Goal: Task Accomplishment & Management: Use online tool/utility

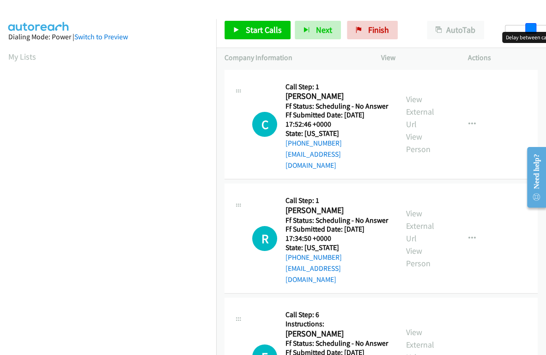
drag, startPoint x: 506, startPoint y: 26, endPoint x: 531, endPoint y: 28, distance: 24.6
click at [531, 28] on span at bounding box center [531, 28] width 11 height 11
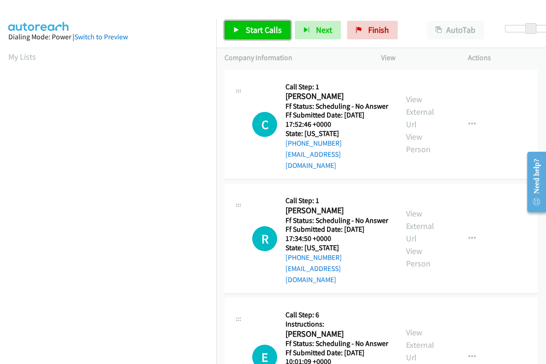
click at [270, 26] on span "Start Calls" at bounding box center [264, 30] width 36 height 11
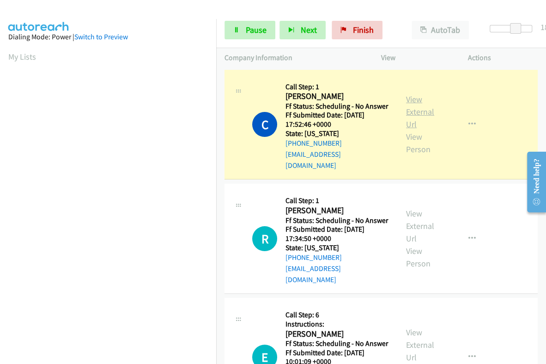
click at [415, 108] on link "View External Url" at bounding box center [420, 112] width 28 height 36
click at [416, 101] on link "View External Url" at bounding box center [420, 112] width 28 height 36
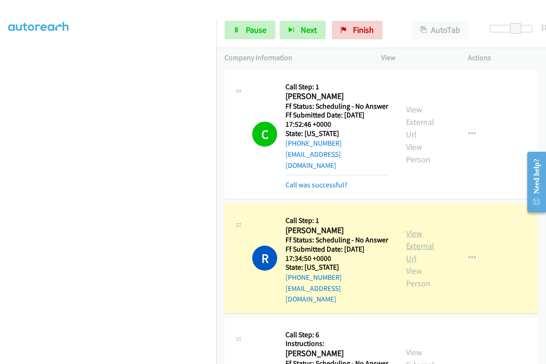
click at [415, 230] on link "View External Url" at bounding box center [420, 246] width 28 height 36
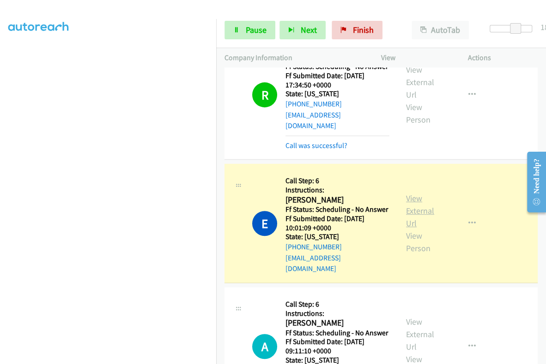
click at [419, 204] on link "View External Url" at bounding box center [420, 211] width 28 height 36
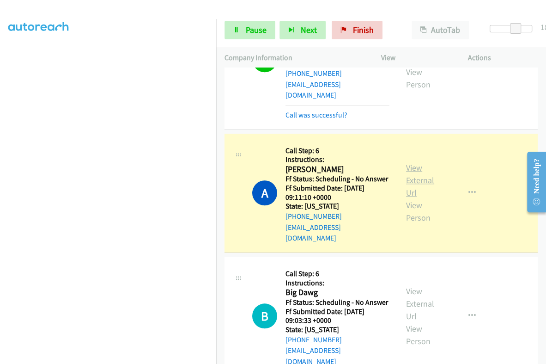
click at [413, 163] on link "View External Url" at bounding box center [420, 180] width 28 height 36
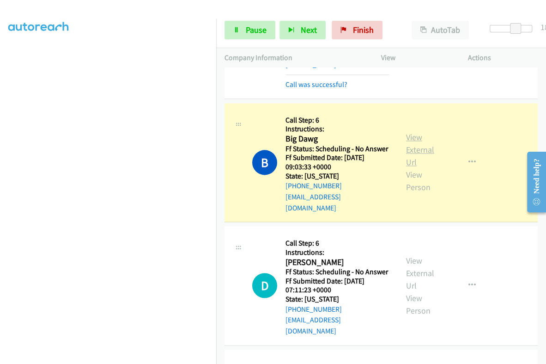
click at [416, 136] on link "View External Url" at bounding box center [420, 150] width 28 height 36
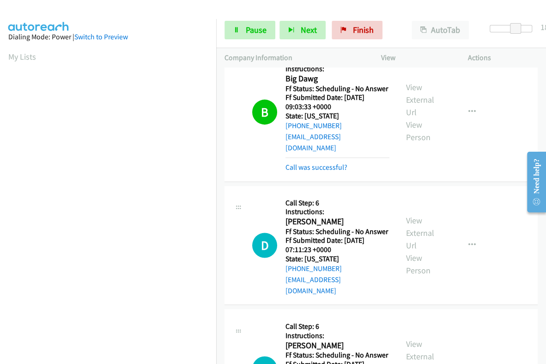
scroll to position [636, 0]
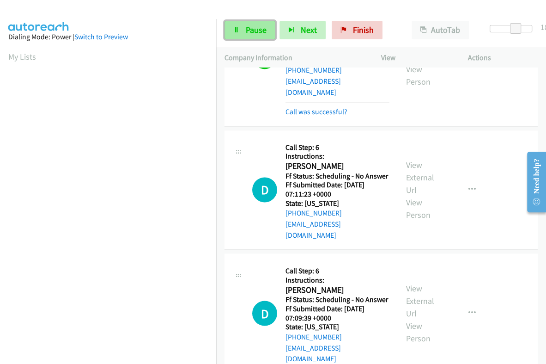
click at [253, 31] on span "Pause" at bounding box center [256, 30] width 21 height 11
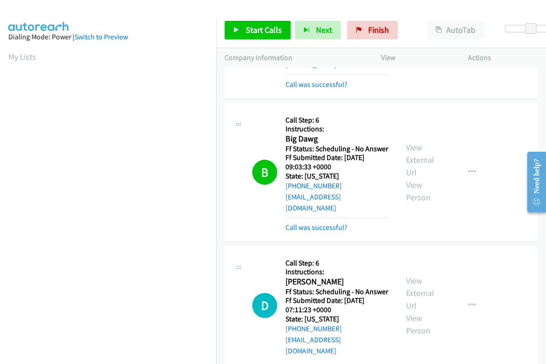
scroll to position [157, 0]
click at [365, 30] on link "Finish" at bounding box center [372, 30] width 51 height 18
